Goal: Use online tool/utility: Utilize a website feature to perform a specific function

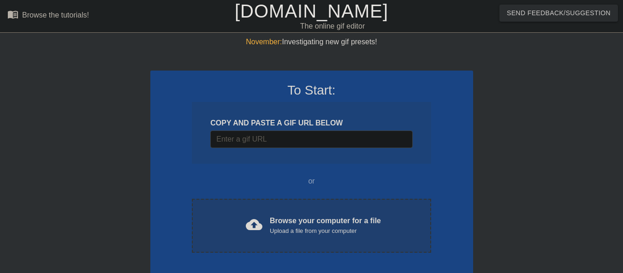
click at [286, 220] on div "Browse your computer for a file Upload a file from your computer" at bounding box center [325, 225] width 111 height 20
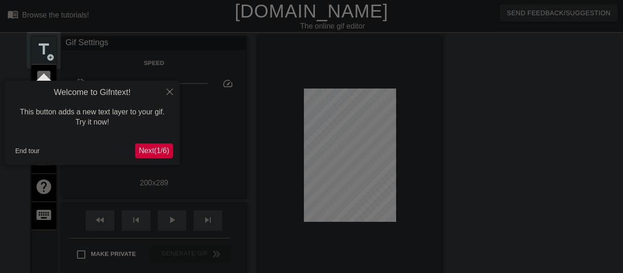
scroll to position [23, 0]
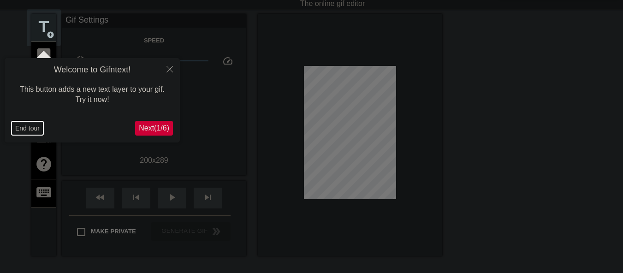
click at [37, 122] on button "End tour" at bounding box center [28, 128] width 32 height 14
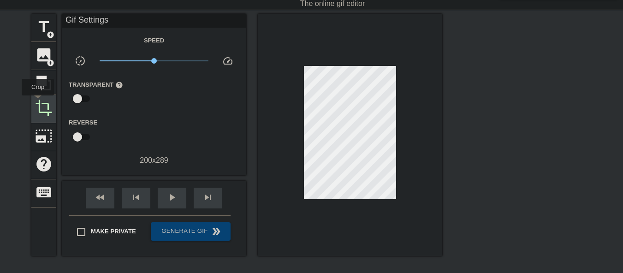
click at [38, 102] on span "crop" at bounding box center [44, 108] width 18 height 18
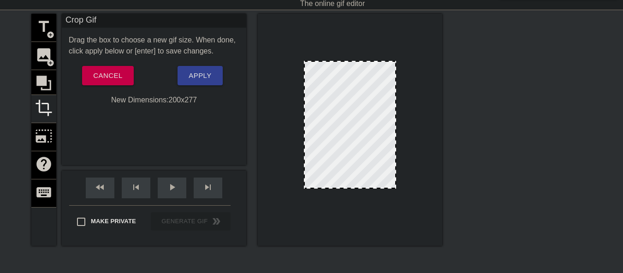
drag, startPoint x: 353, startPoint y: 193, endPoint x: 352, endPoint y: 187, distance: 5.6
click at [200, 81] on span "Apply" at bounding box center [200, 76] width 23 height 12
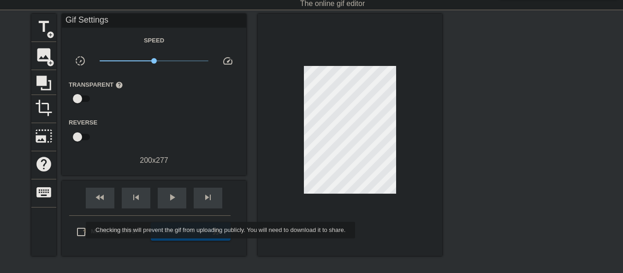
click at [80, 230] on input "Make Private" at bounding box center [80, 231] width 19 height 19
checkbox input "true"
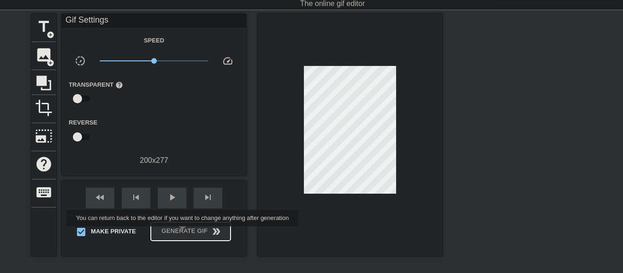
click at [191, 234] on span "Generate Gif double_arrow" at bounding box center [190, 231] width 72 height 11
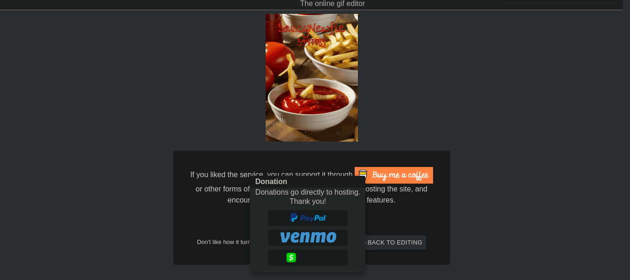
click at [55, 191] on div at bounding box center [315, 140] width 630 height 280
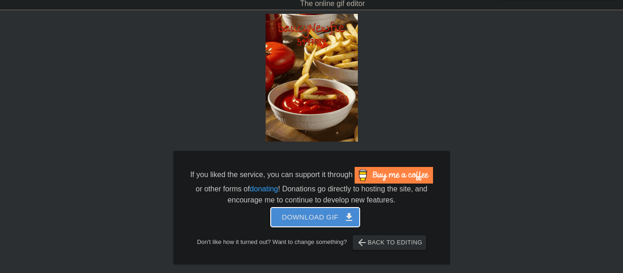
click at [314, 218] on span "Download gif get_app" at bounding box center [315, 217] width 67 height 12
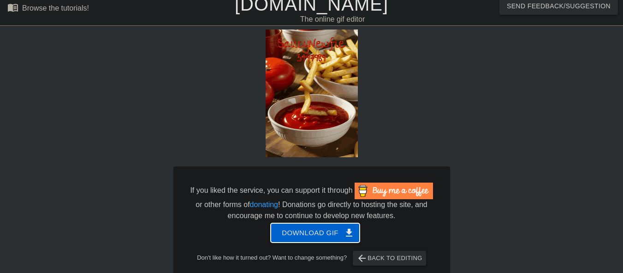
scroll to position [0, 0]
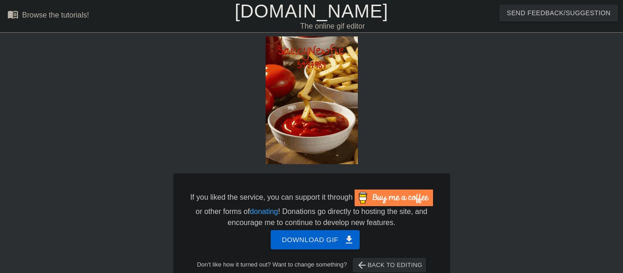
click at [304, 14] on link "[DOMAIN_NAME]" at bounding box center [312, 11] width 154 height 20
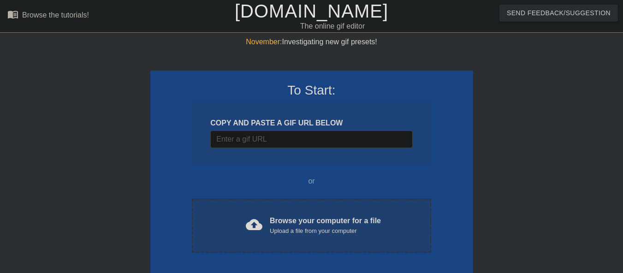
click at [268, 221] on div "cloud_upload Browse your computer for a file Upload a file from your computer" at bounding box center [311, 225] width 200 height 21
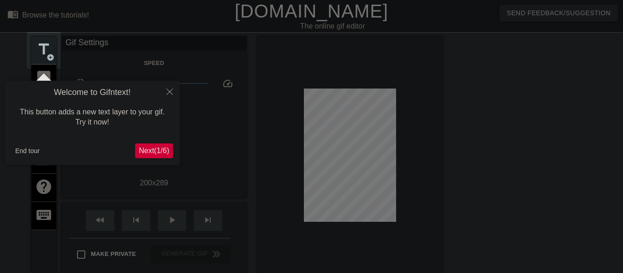
scroll to position [23, 0]
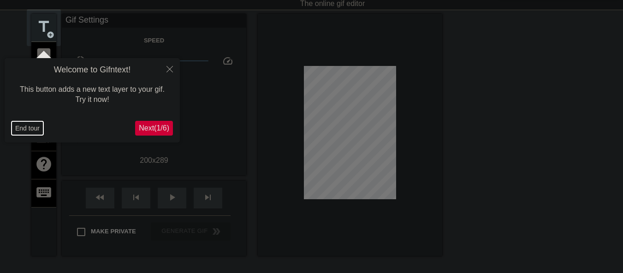
click at [30, 126] on button "End tour" at bounding box center [28, 128] width 32 height 14
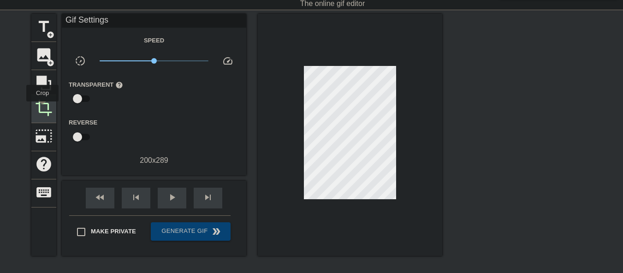
click at [42, 109] on span "crop" at bounding box center [44, 108] width 18 height 18
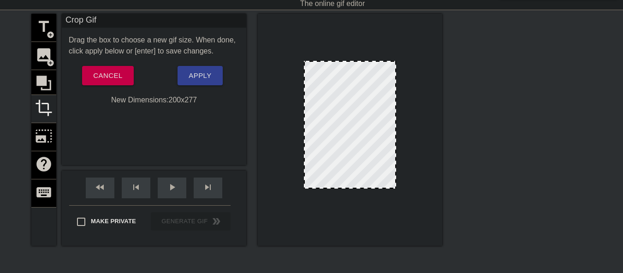
drag, startPoint x: 353, startPoint y: 194, endPoint x: 354, endPoint y: 188, distance: 6.1
click at [354, 188] on div at bounding box center [350, 187] width 90 height 5
click at [214, 80] on button "Apply" at bounding box center [200, 75] width 45 height 19
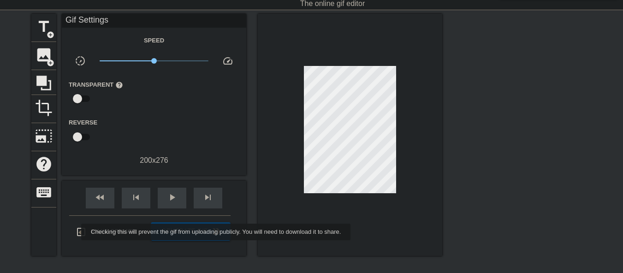
click at [75, 232] on input "Make Private" at bounding box center [80, 231] width 19 height 19
checkbox input "true"
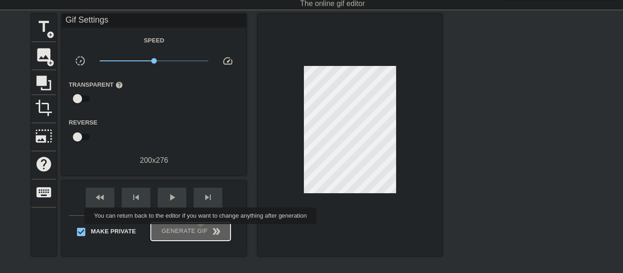
click at [202, 231] on span "Generate Gif double_arrow" at bounding box center [190, 231] width 72 height 11
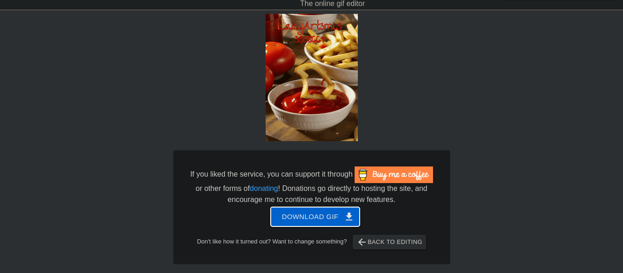
click at [293, 223] on span "Download gif get_app" at bounding box center [315, 217] width 67 height 12
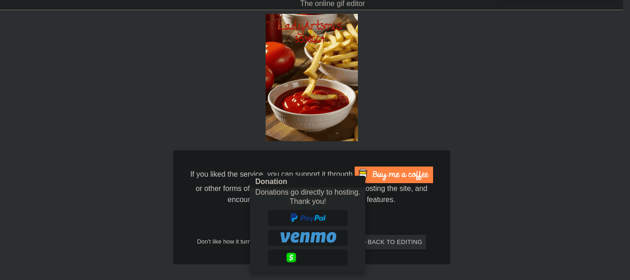
click at [198, 104] on div at bounding box center [315, 140] width 630 height 280
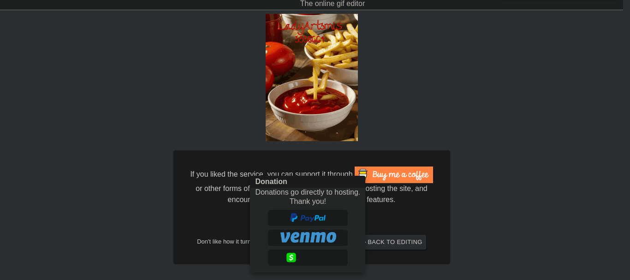
click at [189, 140] on div at bounding box center [315, 140] width 630 height 280
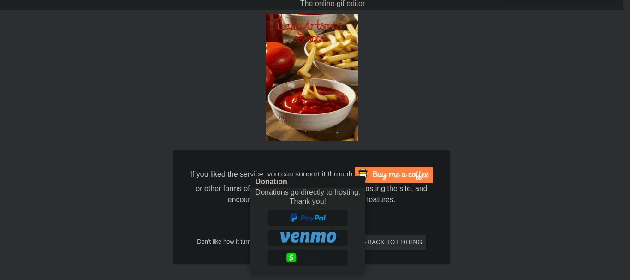
click at [436, 62] on div at bounding box center [315, 140] width 630 height 280
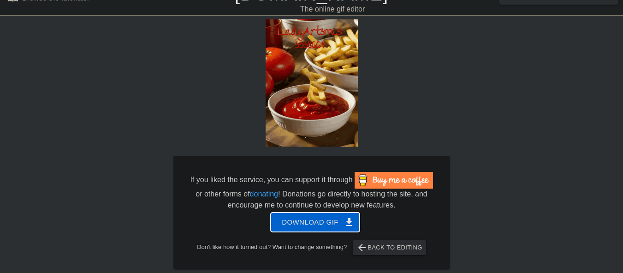
scroll to position [0, 0]
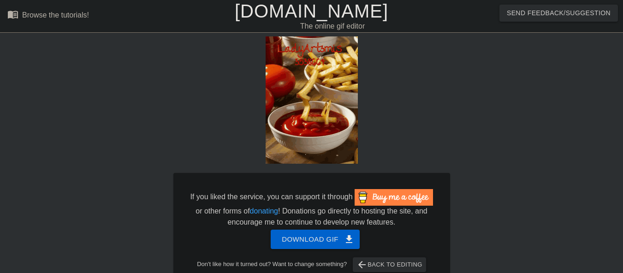
click at [278, 15] on link "[DOMAIN_NAME]" at bounding box center [312, 11] width 154 height 20
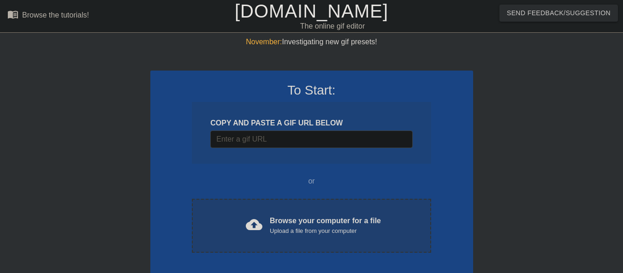
click at [287, 231] on div "Upload a file from your computer" at bounding box center [325, 230] width 111 height 9
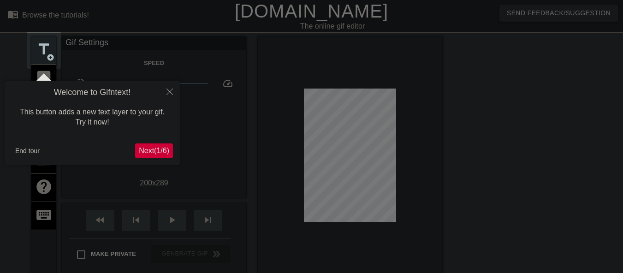
scroll to position [23, 0]
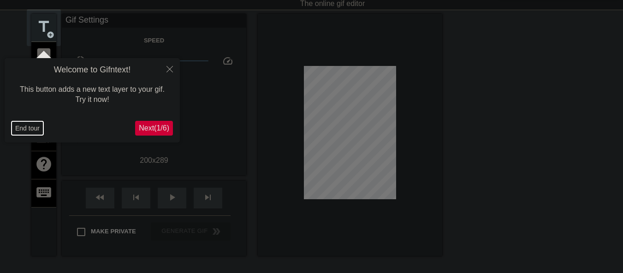
click at [28, 133] on button "End tour" at bounding box center [28, 128] width 32 height 14
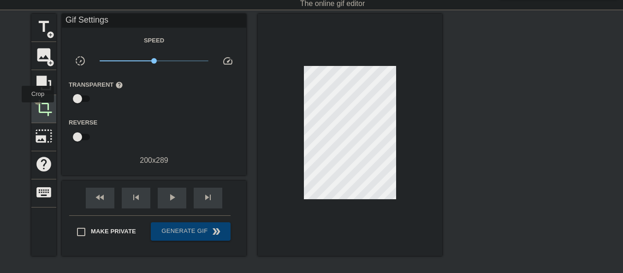
click at [38, 109] on span "crop" at bounding box center [44, 108] width 18 height 18
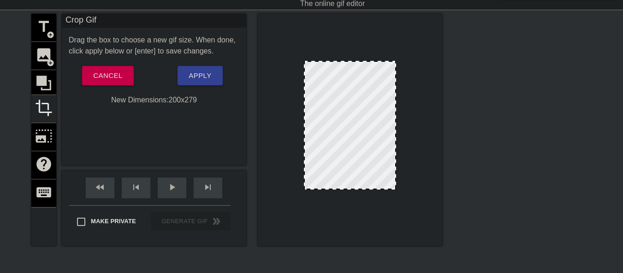
drag, startPoint x: 358, startPoint y: 193, endPoint x: 357, endPoint y: 189, distance: 4.7
click at [358, 189] on div at bounding box center [350, 188] width 90 height 5
click at [82, 225] on input "Make Private" at bounding box center [80, 221] width 19 height 19
checkbox input "true"
click at [204, 78] on span "Apply" at bounding box center [200, 76] width 23 height 12
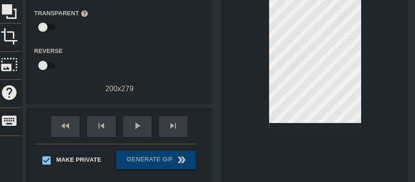
scroll to position [84, 0]
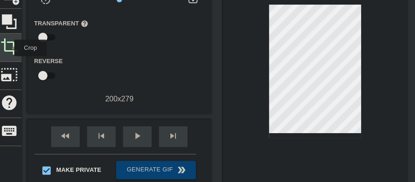
click at [8, 48] on span "crop" at bounding box center [9, 47] width 18 height 18
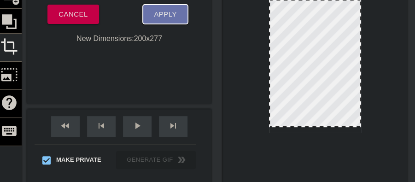
click at [156, 20] on span "Apply" at bounding box center [165, 14] width 23 height 12
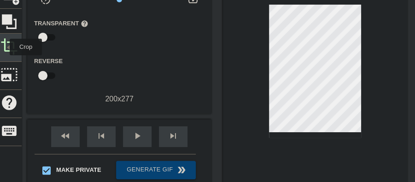
click at [5, 47] on span "crop" at bounding box center [9, 47] width 18 height 18
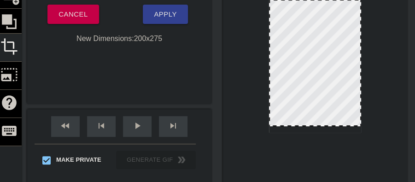
click at [296, 126] on div at bounding box center [315, 125] width 90 height 5
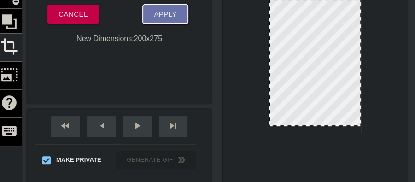
click at [151, 15] on button "Apply" at bounding box center [165, 14] width 45 height 19
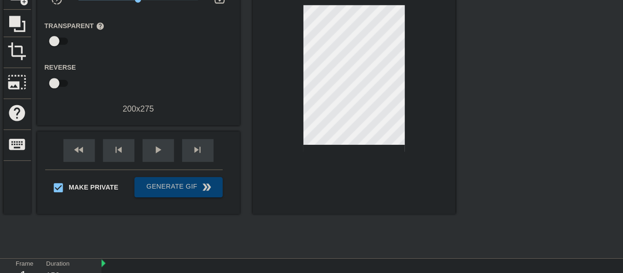
scroll to position [84, 0]
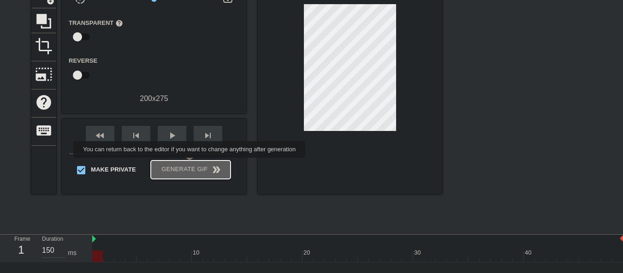
click at [190, 164] on span "Generate Gif double_arrow" at bounding box center [190, 169] width 72 height 11
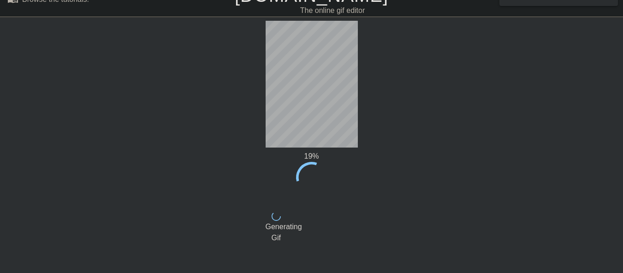
scroll to position [0, 0]
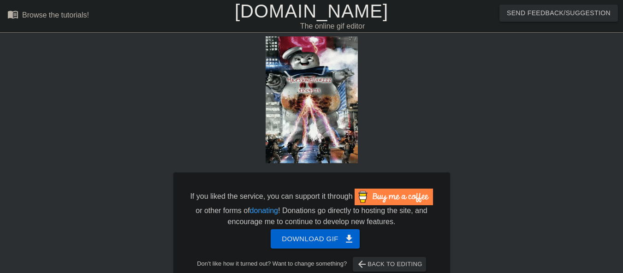
click at [294, 29] on div "The online gif editor" at bounding box center [332, 26] width 240 height 11
click at [288, 17] on link "[DOMAIN_NAME]" at bounding box center [312, 11] width 154 height 20
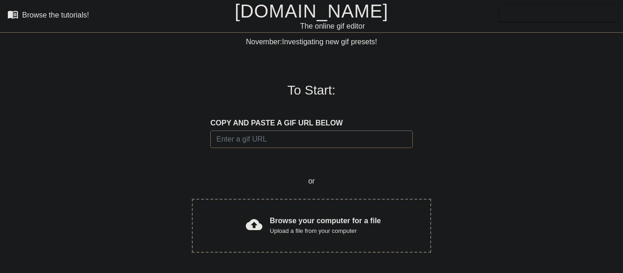
click at [229, 223] on div "cloud_upload Browse your computer for a file Upload a file from your computer" at bounding box center [311, 225] width 200 height 21
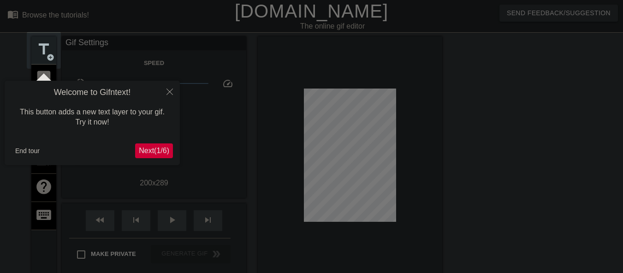
scroll to position [23, 0]
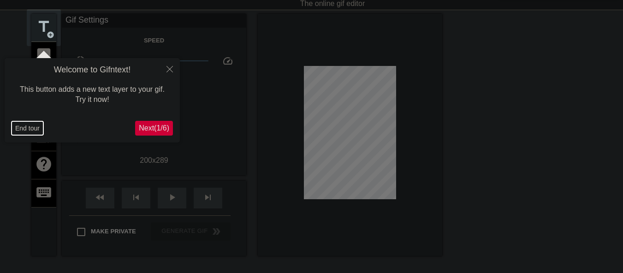
drag, startPoint x: 43, startPoint y: 127, endPoint x: 35, endPoint y: 131, distance: 9.1
click at [35, 131] on button "End tour" at bounding box center [28, 128] width 32 height 14
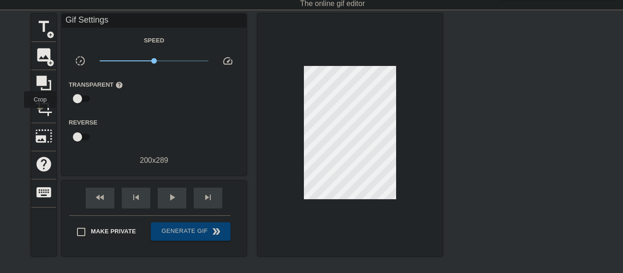
drag, startPoint x: 40, startPoint y: 114, endPoint x: 77, endPoint y: 114, distance: 36.9
click at [40, 114] on span "crop" at bounding box center [44, 108] width 18 height 18
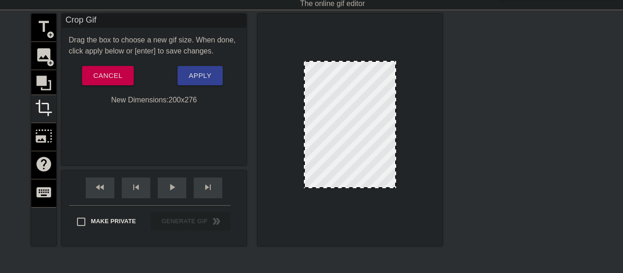
drag, startPoint x: 351, startPoint y: 193, endPoint x: 352, endPoint y: 187, distance: 6.1
click at [352, 187] on div at bounding box center [350, 187] width 90 height 5
click at [192, 74] on span "Apply" at bounding box center [200, 76] width 23 height 12
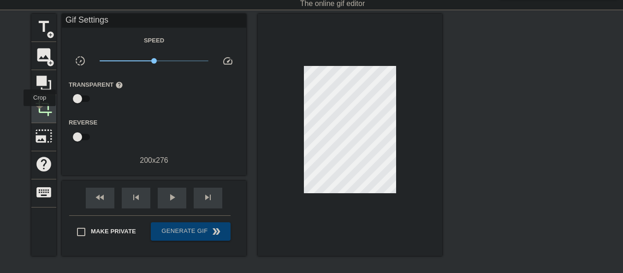
click at [40, 113] on span "crop" at bounding box center [44, 108] width 18 height 18
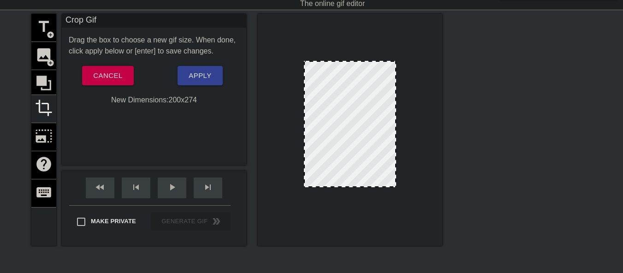
click at [362, 187] on div at bounding box center [350, 186] width 90 height 5
click at [191, 83] on button "Apply" at bounding box center [200, 75] width 45 height 19
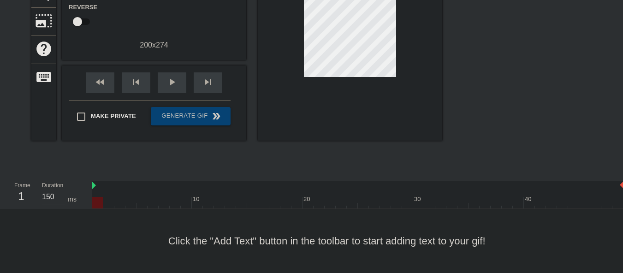
scroll to position [0, 0]
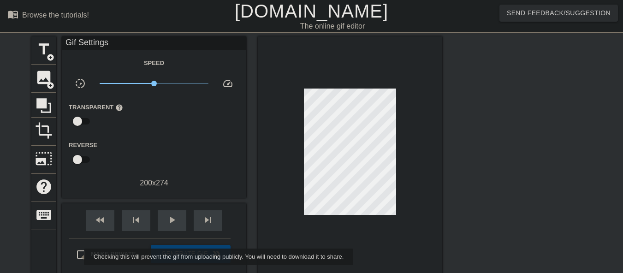
click at [78, 255] on input "Make Private" at bounding box center [80, 254] width 19 height 19
checkbox input "true"
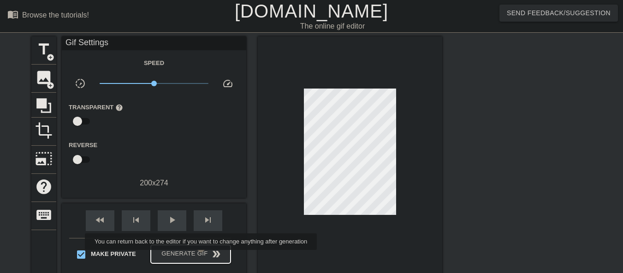
click at [202, 256] on span "Generate Gif double_arrow" at bounding box center [190, 254] width 72 height 11
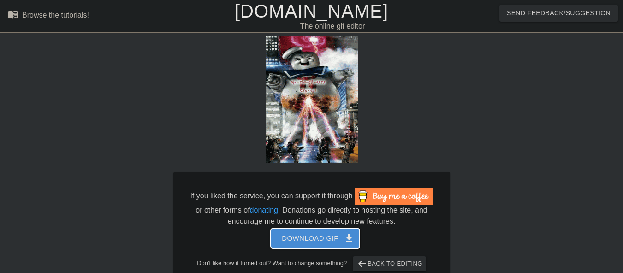
click at [291, 238] on span "Download gif get_app" at bounding box center [315, 238] width 67 height 12
